Goal: Information Seeking & Learning: Find specific page/section

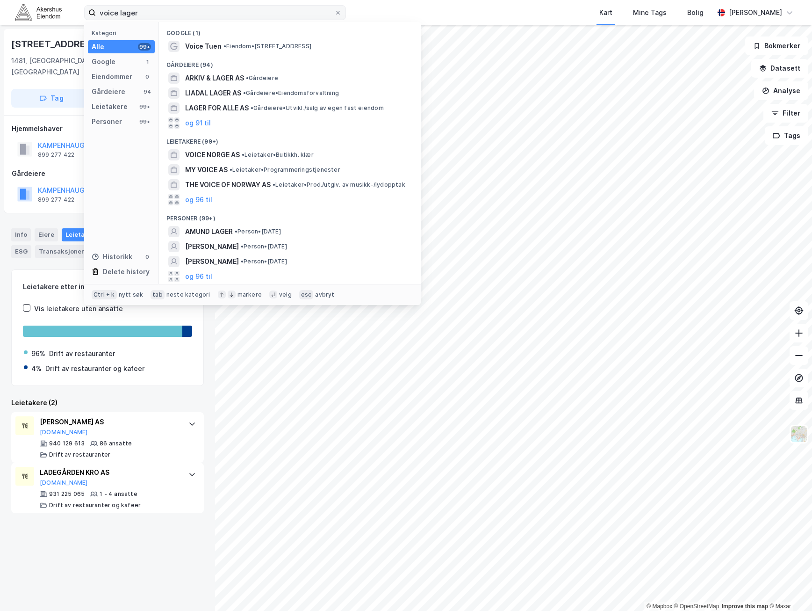
click at [254, 11] on input "voice lager" at bounding box center [215, 13] width 238 height 14
click at [251, 9] on input "voice lager" at bounding box center [215, 13] width 238 height 14
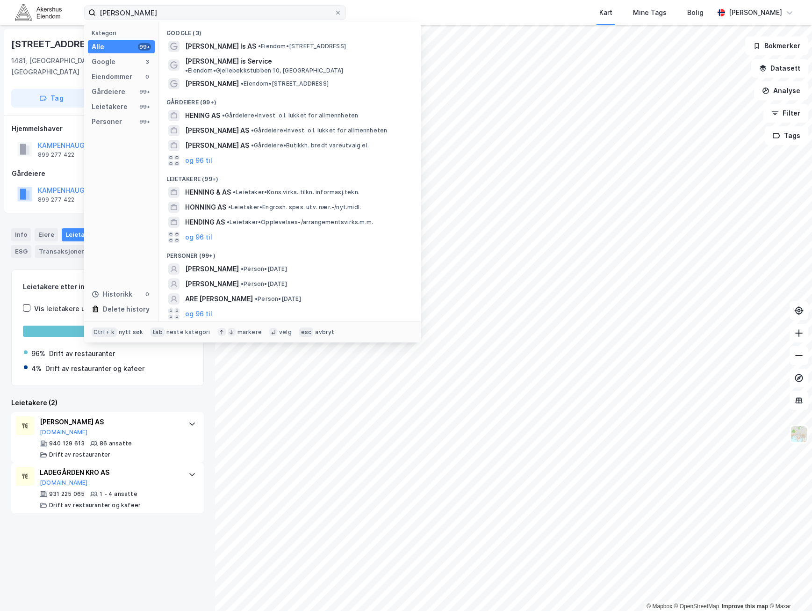
click at [240, 5] on div "[PERSON_NAME] Kategori Alle 99+ Google 3 Eiendommer 0 Gårdeiere 99+ Leietakere …" at bounding box center [406, 12] width 812 height 25
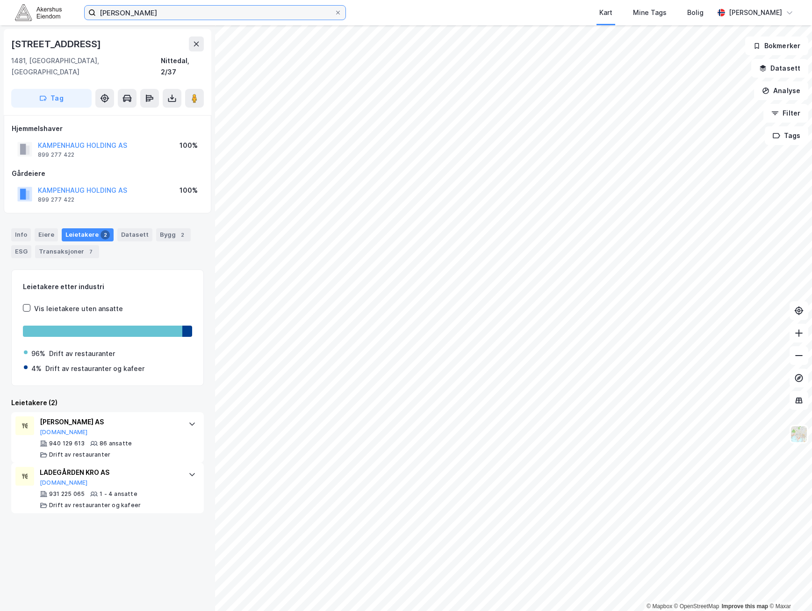
click at [235, 13] on input "[PERSON_NAME]" at bounding box center [215, 13] width 238 height 14
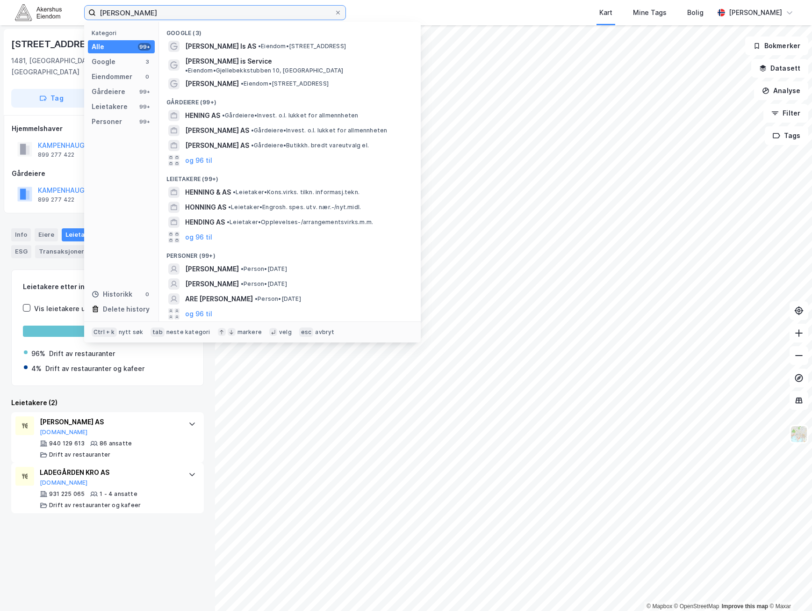
drag, startPoint x: 150, startPoint y: 13, endPoint x: 191, endPoint y: 12, distance: 40.7
click at [188, 14] on input "[PERSON_NAME]" at bounding box center [215, 13] width 238 height 14
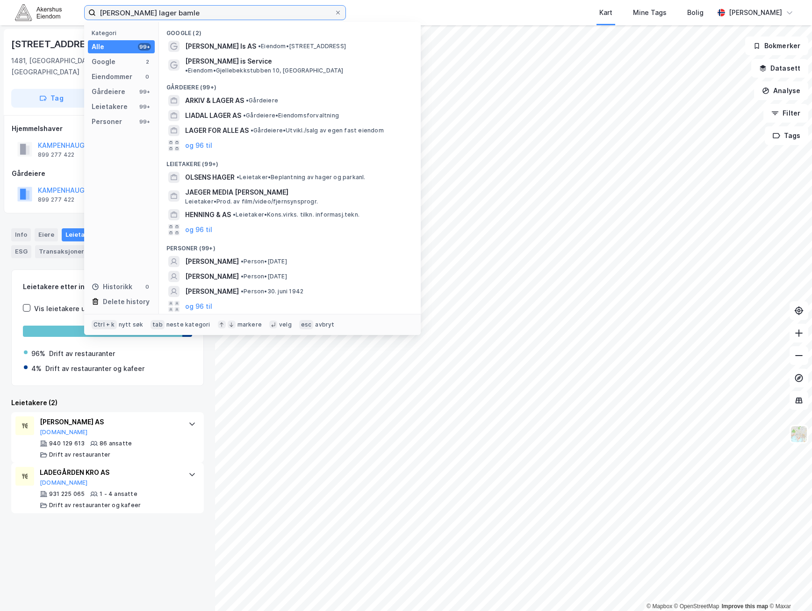
drag, startPoint x: 192, startPoint y: 12, endPoint x: 68, endPoint y: 11, distance: 123.9
click at [66, 13] on div "[PERSON_NAME] lager bamle Kategori Alle 99+ Google 2 Eiendommer 0 Gårdeiere 99+…" at bounding box center [406, 12] width 812 height 25
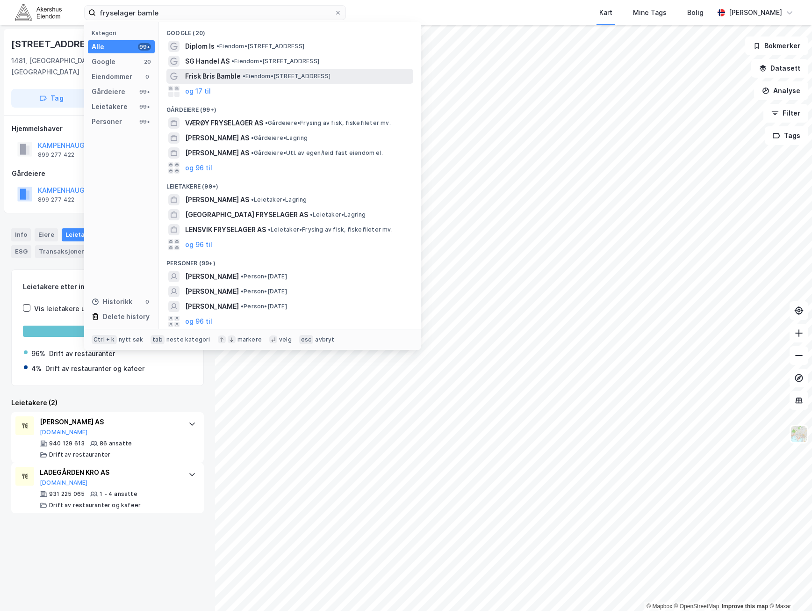
click at [239, 74] on span "Frisk Bris Bamble" at bounding box center [213, 76] width 56 height 11
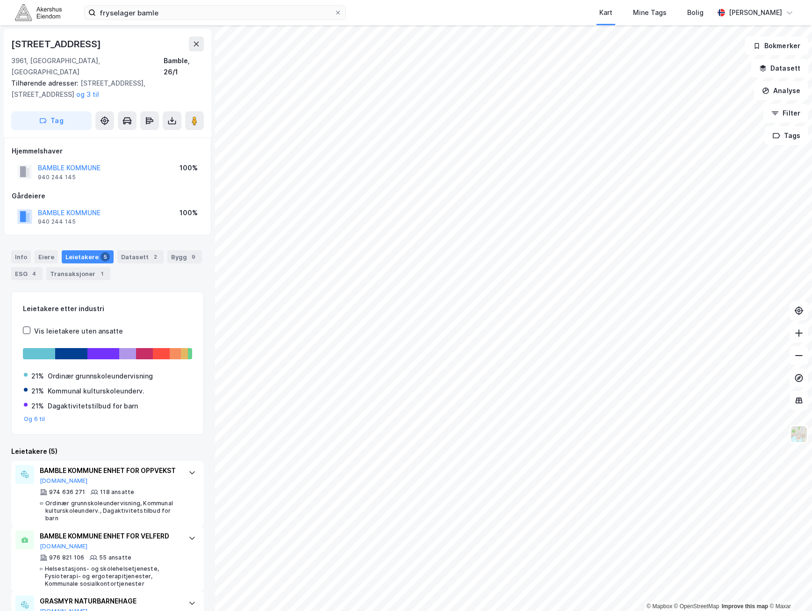
click at [310, 0] on html "fryselager bamle Kart Mine Tags Bolig [PERSON_NAME] © Mapbox © OpenStreetMap Im…" at bounding box center [406, 305] width 812 height 611
click at [198, 6] on div "fryselager bamle Kart Mine Tags Bolig [PERSON_NAME] © Mapbox © OpenStreetMap Im…" at bounding box center [406, 305] width 812 height 611
click at [190, 7] on input "fryselager bamle" at bounding box center [215, 13] width 238 height 14
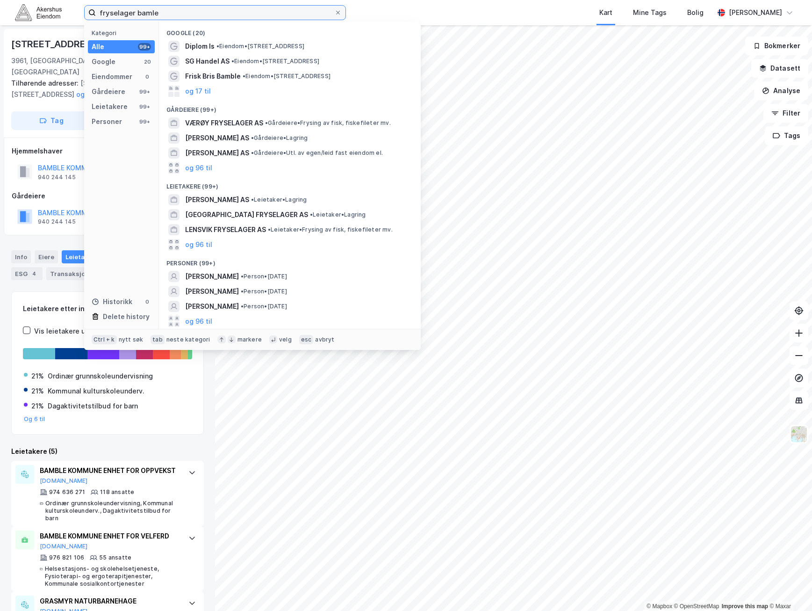
click at [190, 9] on input "fryselager bamle" at bounding box center [215, 13] width 238 height 14
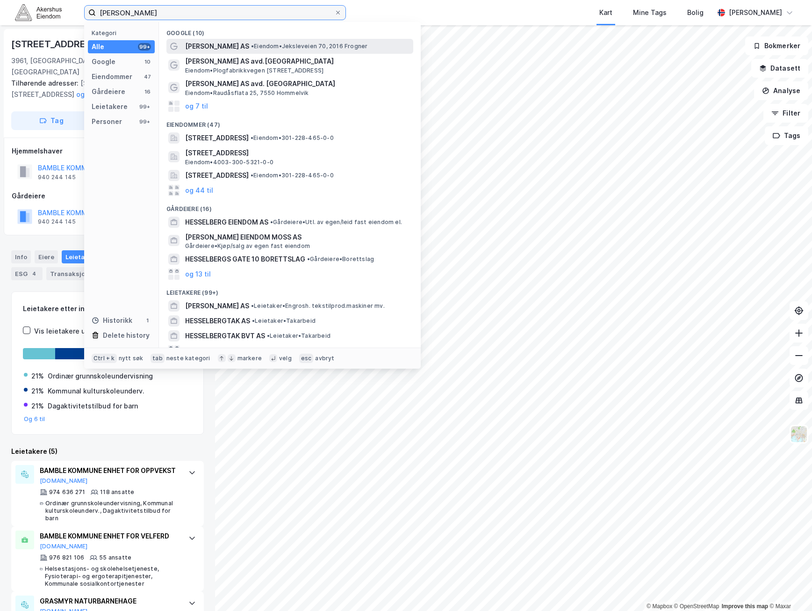
type input "[PERSON_NAME]"
